Goal: Task Accomplishment & Management: Complete application form

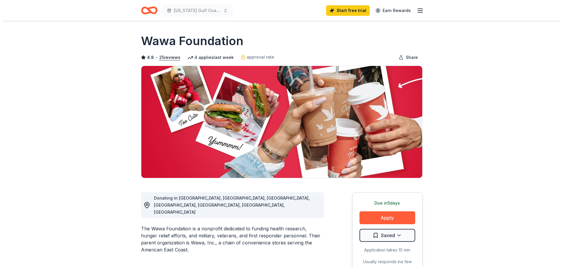
scroll to position [59, 0]
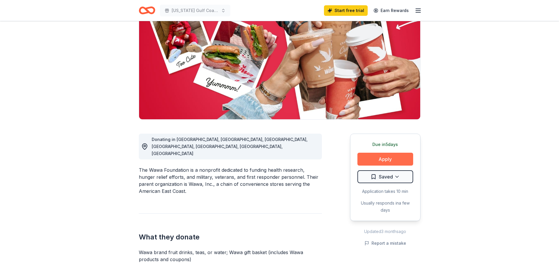
drag, startPoint x: 0, startPoint y: 0, endPoint x: 393, endPoint y: 162, distance: 425.4
click at [392, 163] on button "Apply" at bounding box center [385, 159] width 56 height 13
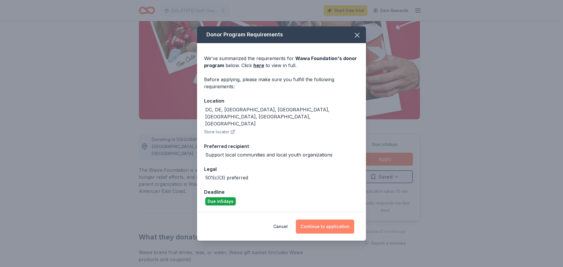
click at [329, 220] on button "Continue to application" at bounding box center [325, 227] width 58 height 14
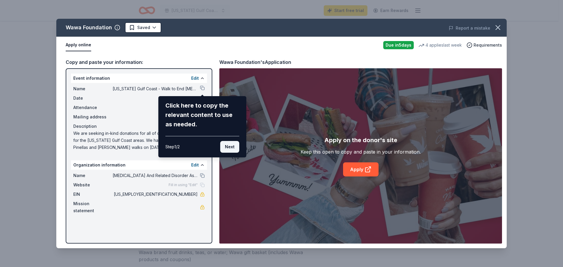
click at [229, 147] on button "Next" at bounding box center [229, 147] width 19 height 12
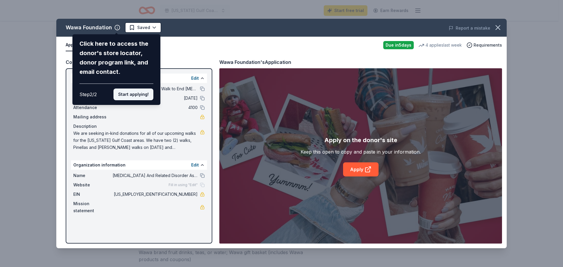
click at [133, 94] on button "Start applying!" at bounding box center [134, 95] width 40 height 12
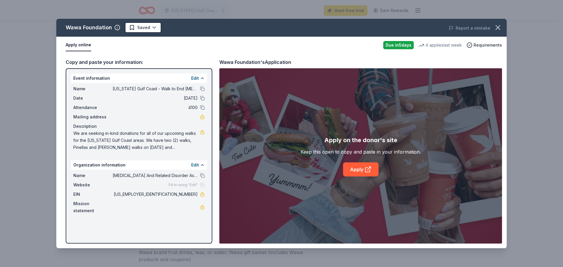
click at [358, 171] on div "Wawa Foundation Saved Report a mistake Apply online Due [DATE] 4 applies last w…" at bounding box center [281, 134] width 451 height 230
click at [364, 168] on div "Wawa Foundation Saved Report a mistake Apply online Due [DATE] 4 applies last w…" at bounding box center [281, 134] width 451 height 230
click at [357, 170] on div "Wawa Foundation Saved Report a mistake Apply online Due [DATE] 4 applies last w…" at bounding box center [281, 134] width 451 height 230
click at [436, 141] on div "Apply on the donor's site Keep this open to copy and paste in your information.…" at bounding box center [360, 155] width 283 height 175
click at [358, 168] on link "Apply" at bounding box center [360, 170] width 35 height 14
